Goal: Information Seeking & Learning: Find specific fact

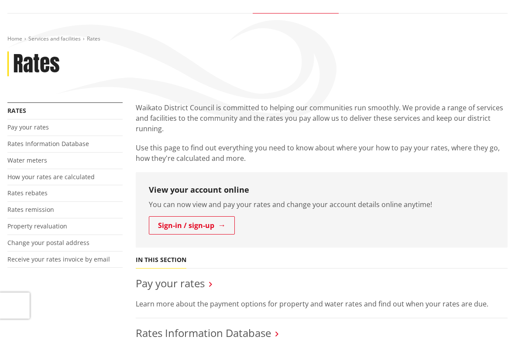
scroll to position [75, 0]
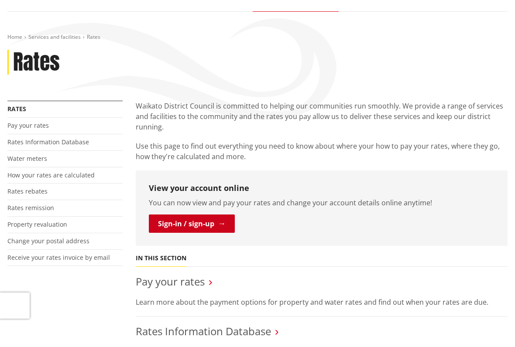
click at [175, 229] on link "Sign-in / sign-up" at bounding box center [192, 224] width 86 height 18
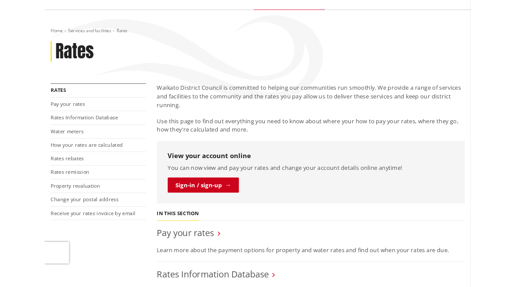
scroll to position [100, 0]
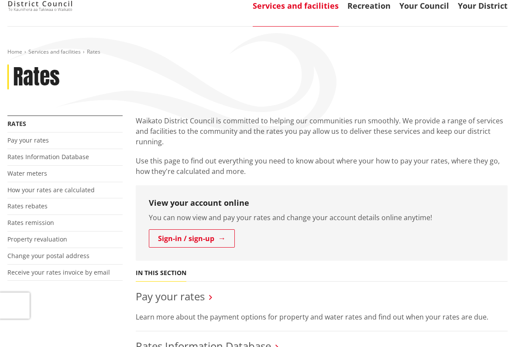
scroll to position [60, 0]
click at [84, 157] on link "Rates Information Database" at bounding box center [48, 157] width 82 height 8
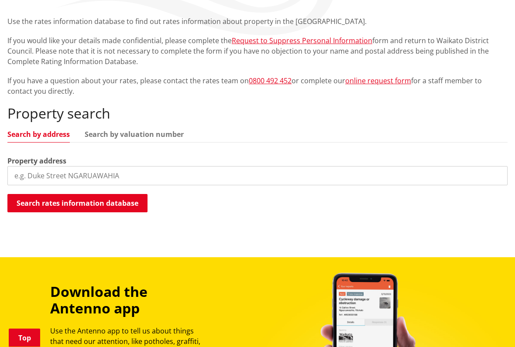
scroll to position [160, 0]
click at [110, 174] on input "search" at bounding box center [257, 175] width 500 height 19
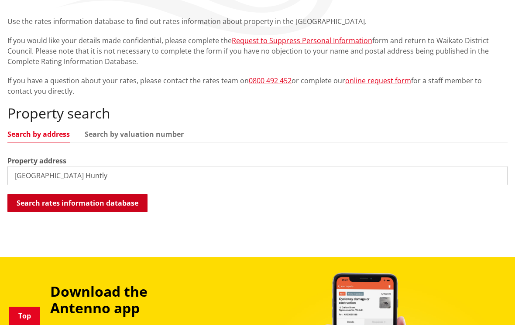
click at [102, 205] on button "Search rates information database" at bounding box center [77, 203] width 140 height 18
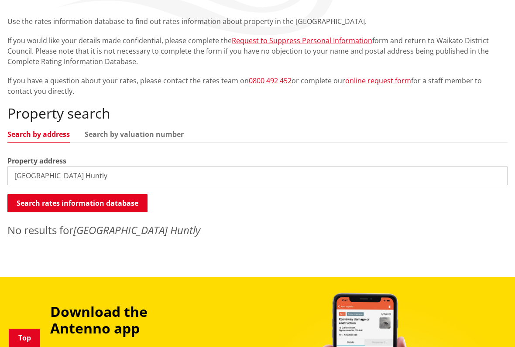
click at [29, 178] on input "12Tamihana Avenue Huntly" at bounding box center [257, 175] width 500 height 19
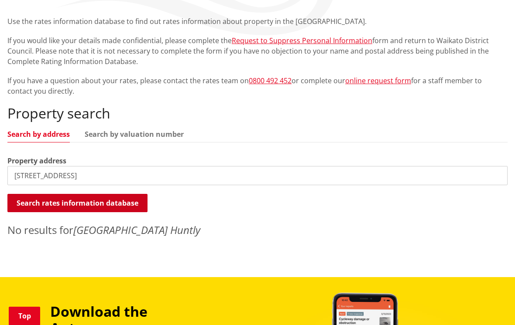
click at [118, 202] on button "Search rates information database" at bounding box center [77, 203] width 140 height 18
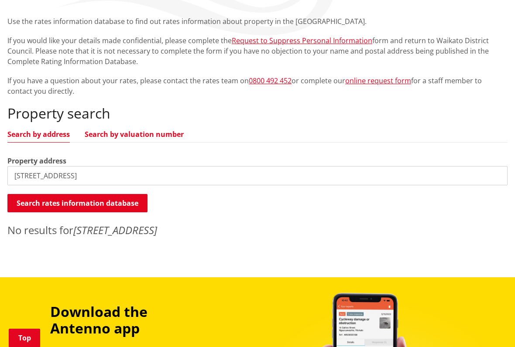
click at [181, 135] on link "Search by valuation number" at bounding box center [134, 134] width 99 height 7
click at [146, 133] on link "Search by valuation number" at bounding box center [134, 134] width 99 height 7
click at [112, 177] on input "12 Tamihana Avenue Huntly" at bounding box center [257, 175] width 500 height 19
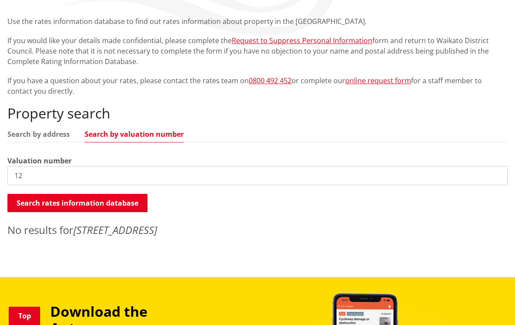
type input "1"
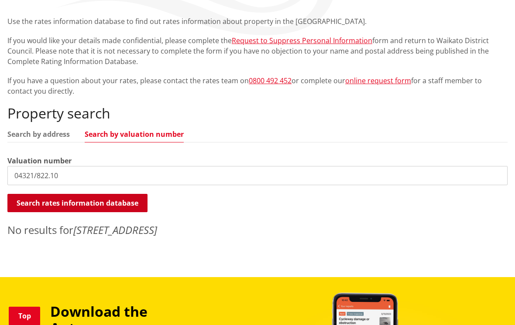
type input "04321/822.10"
click at [115, 203] on button "Search rates information database" at bounding box center [77, 203] width 140 height 18
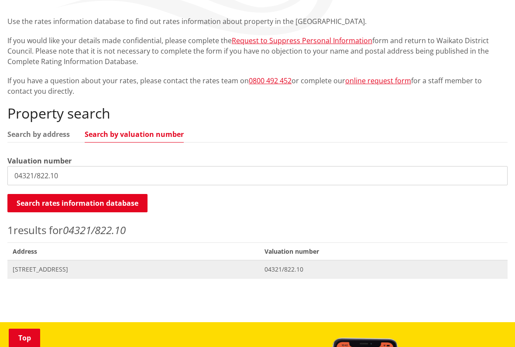
click at [314, 276] on span "Valuation No. 04321/822.10" at bounding box center [383, 269] width 248 height 18
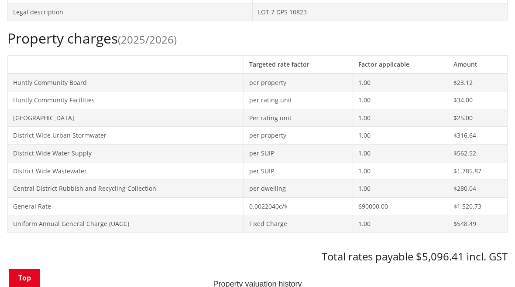
scroll to position [351, 0]
click at [252, 9] on td "LOT 7 DPS 10823" at bounding box center [379, 13] width 255 height 18
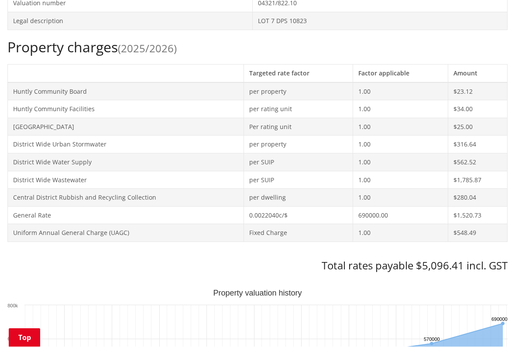
scroll to position [343, 0]
